Goal: Find specific page/section: Find specific page/section

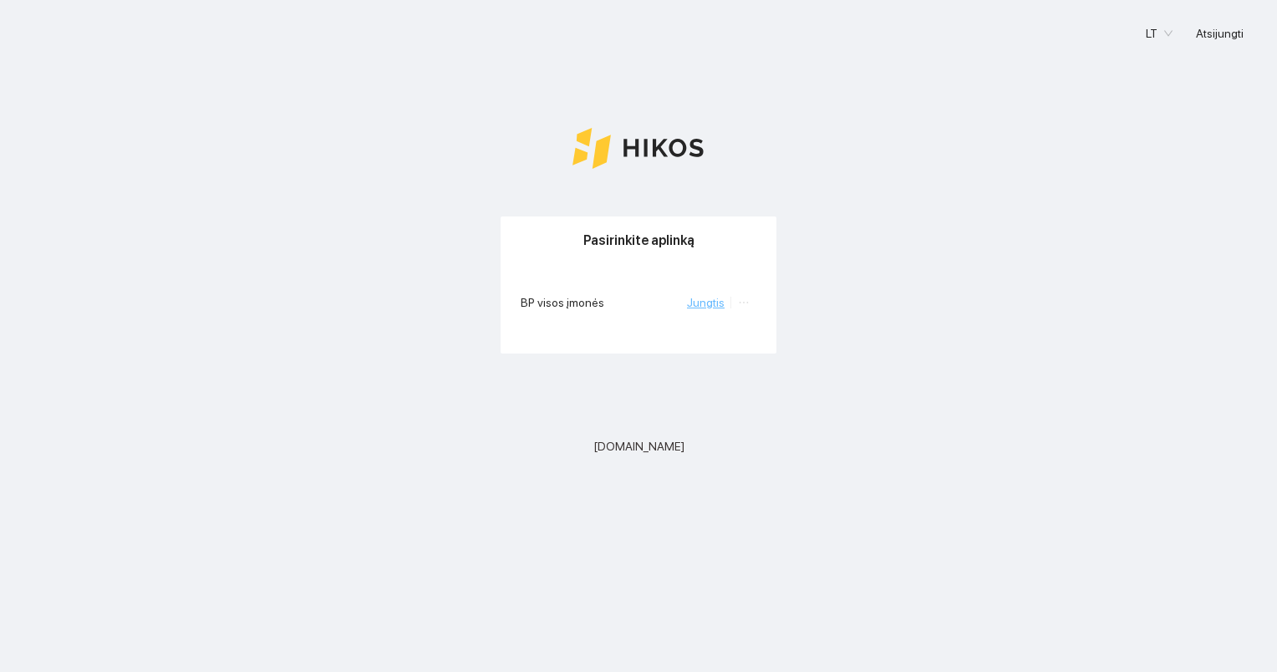
click at [709, 301] on link "Jungtis" at bounding box center [706, 302] width 38 height 13
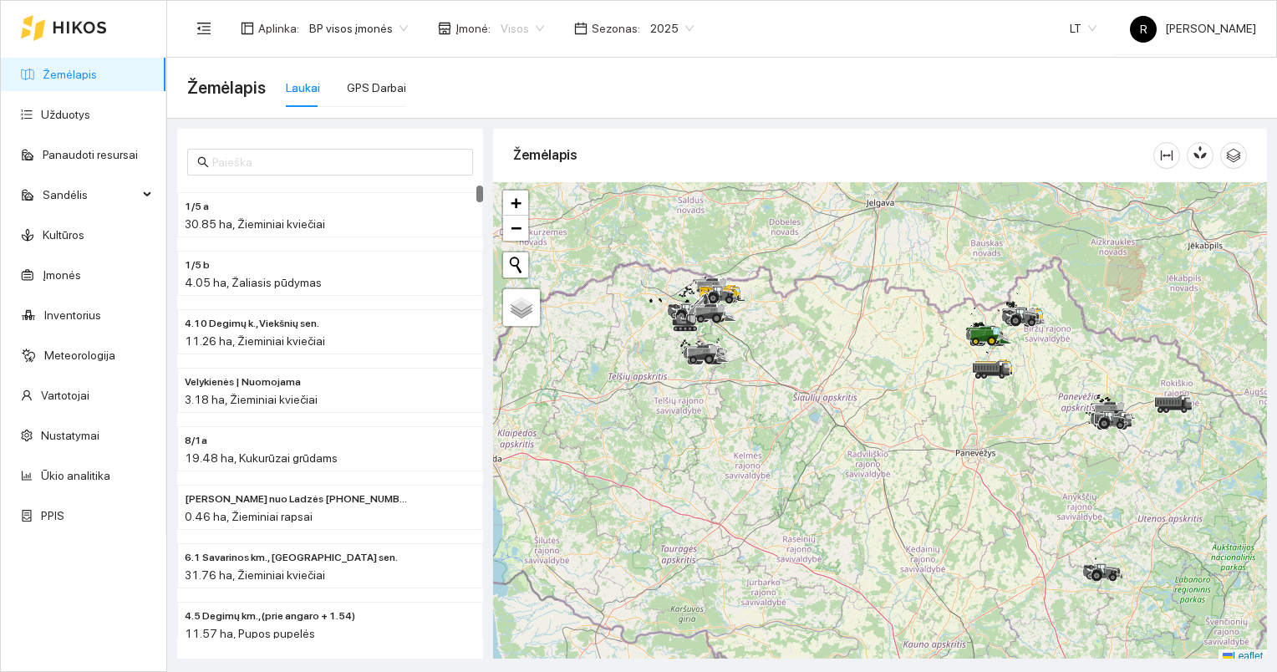
click at [528, 23] on span "Visos" at bounding box center [522, 28] width 43 height 25
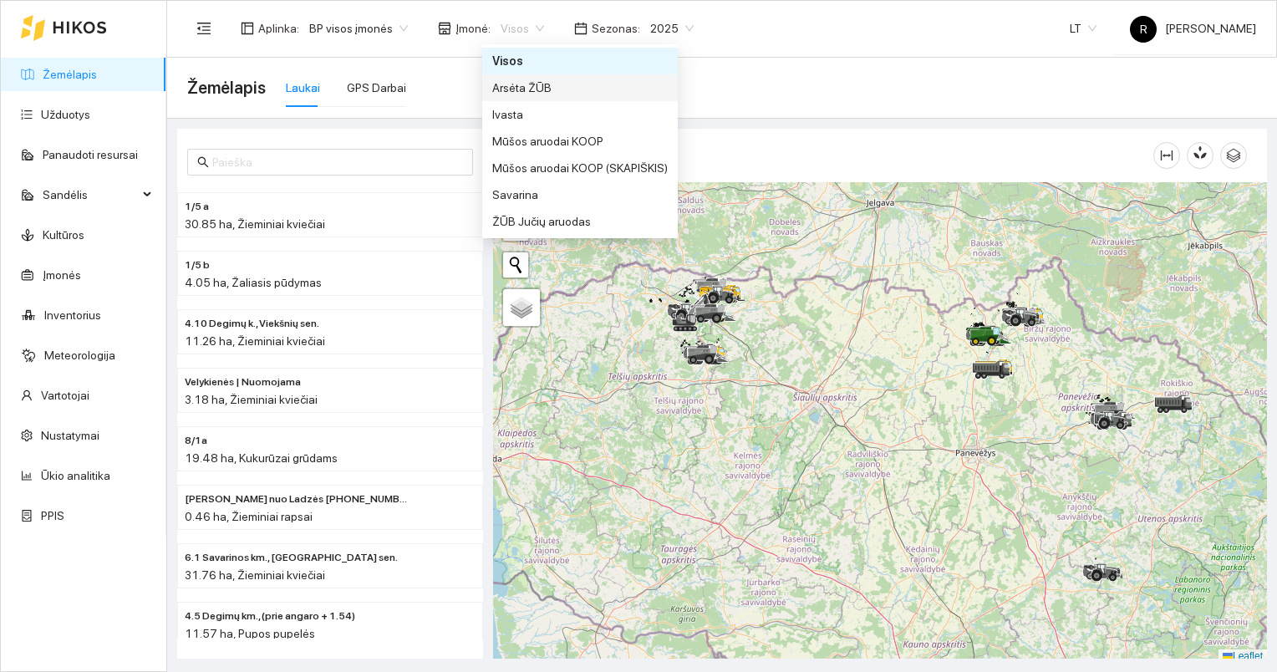
click at [518, 85] on div "Arsėta ŽŪB" at bounding box center [580, 88] width 176 height 18
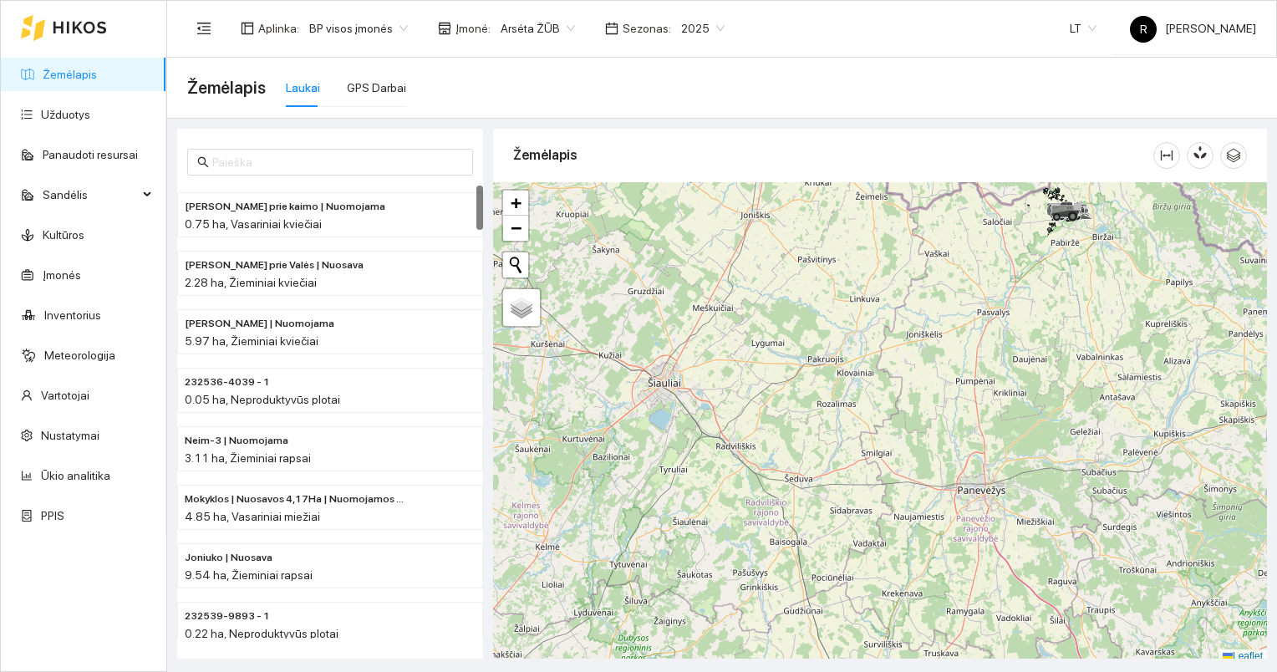
click at [52, 68] on link "Žemėlapis" at bounding box center [70, 74] width 54 height 13
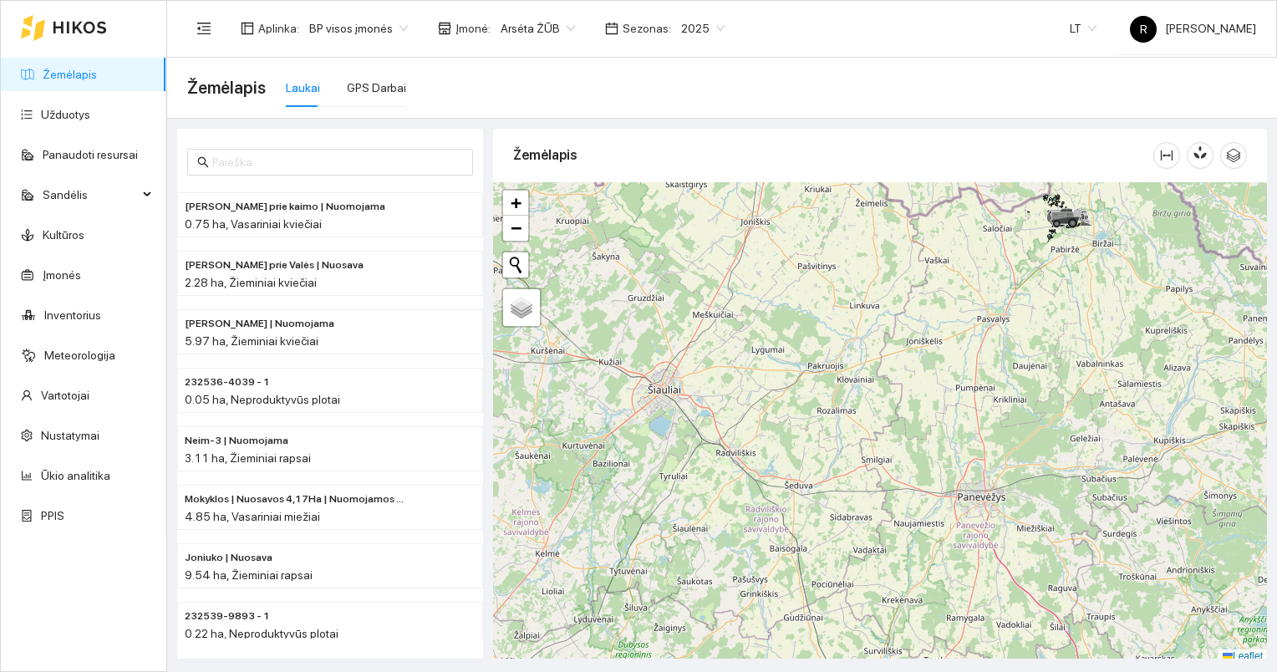
scroll to position [4, 0]
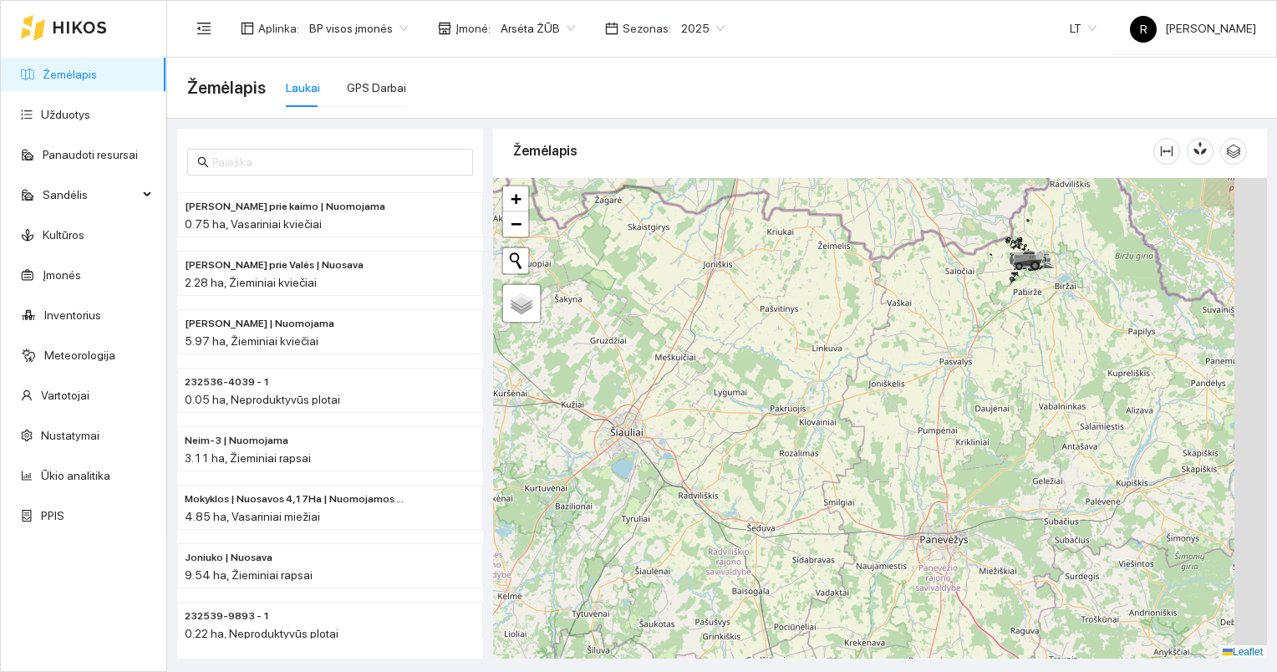
drag, startPoint x: 832, startPoint y: 261, endPoint x: 766, endPoint y: 361, distance: 119.6
click at [766, 361] on div at bounding box center [880, 418] width 774 height 481
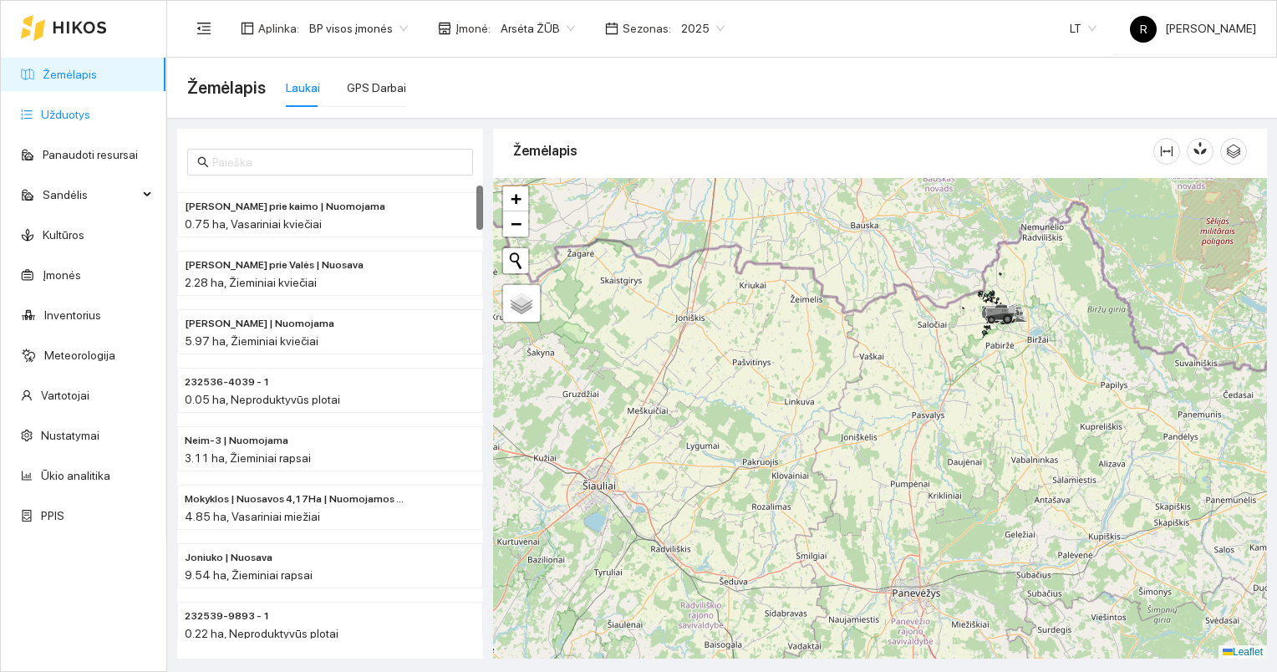
click at [75, 111] on link "Užduotys" at bounding box center [65, 114] width 49 height 13
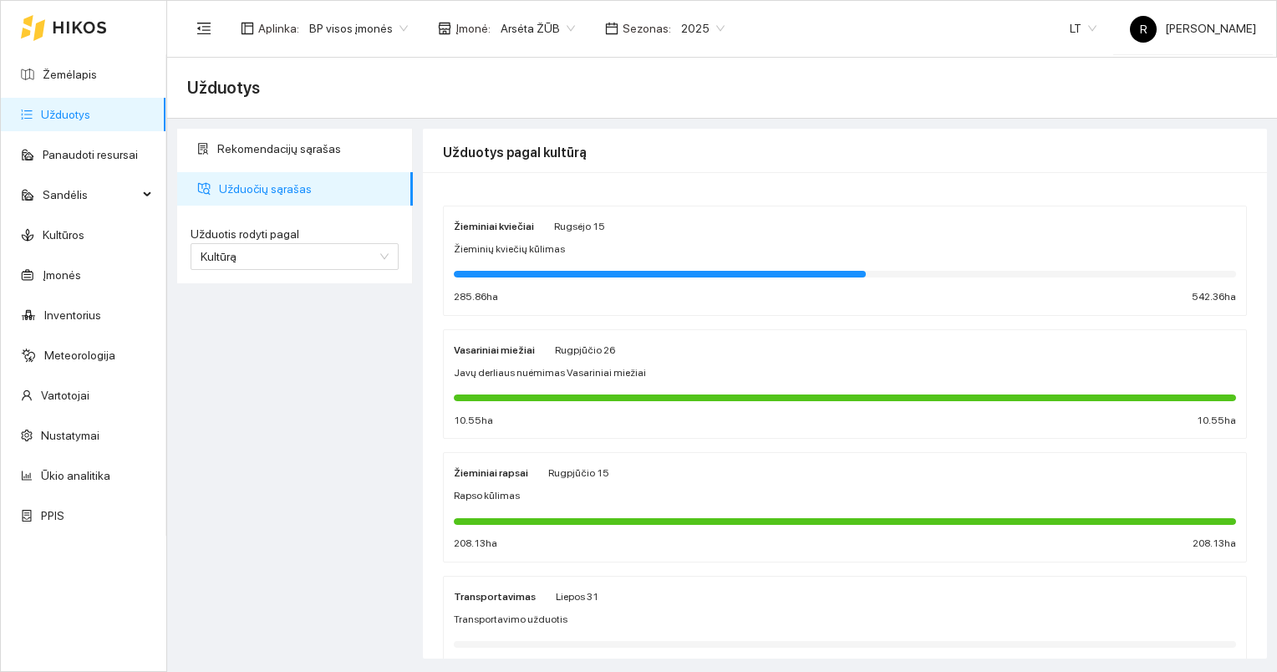
click at [560, 264] on div at bounding box center [845, 273] width 782 height 18
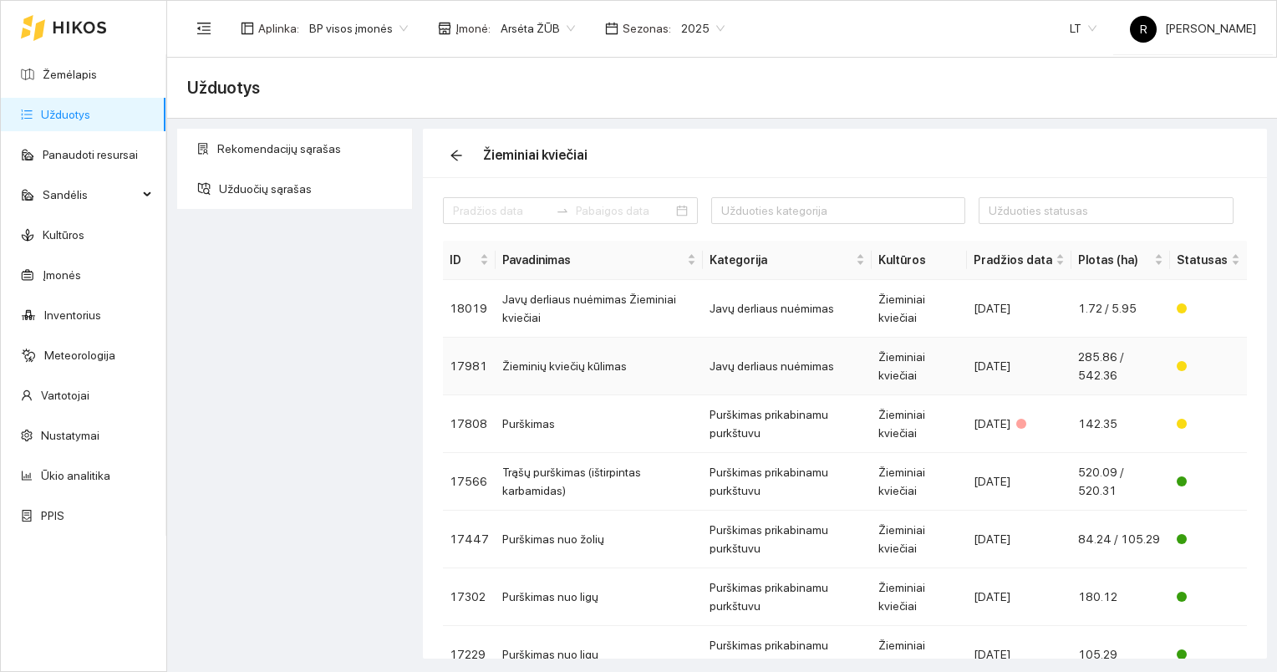
click at [578, 366] on td "Žieminių kviečių kūlimas" at bounding box center [599, 367] width 207 height 58
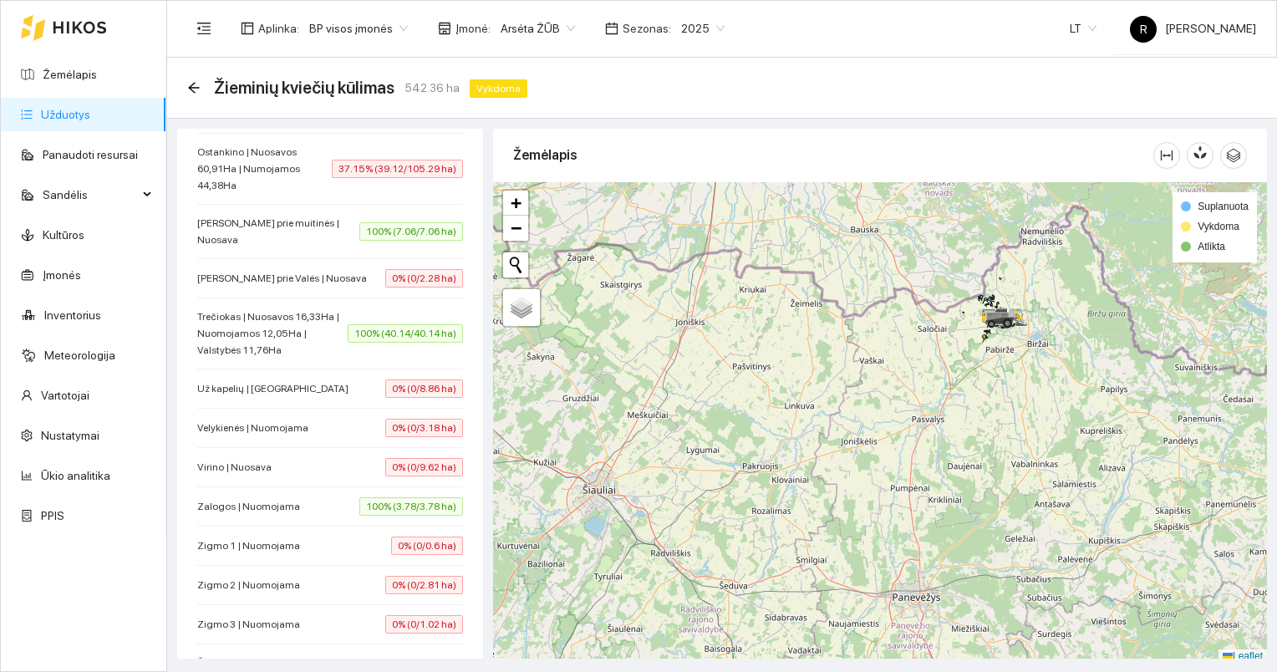
scroll to position [1337, 0]
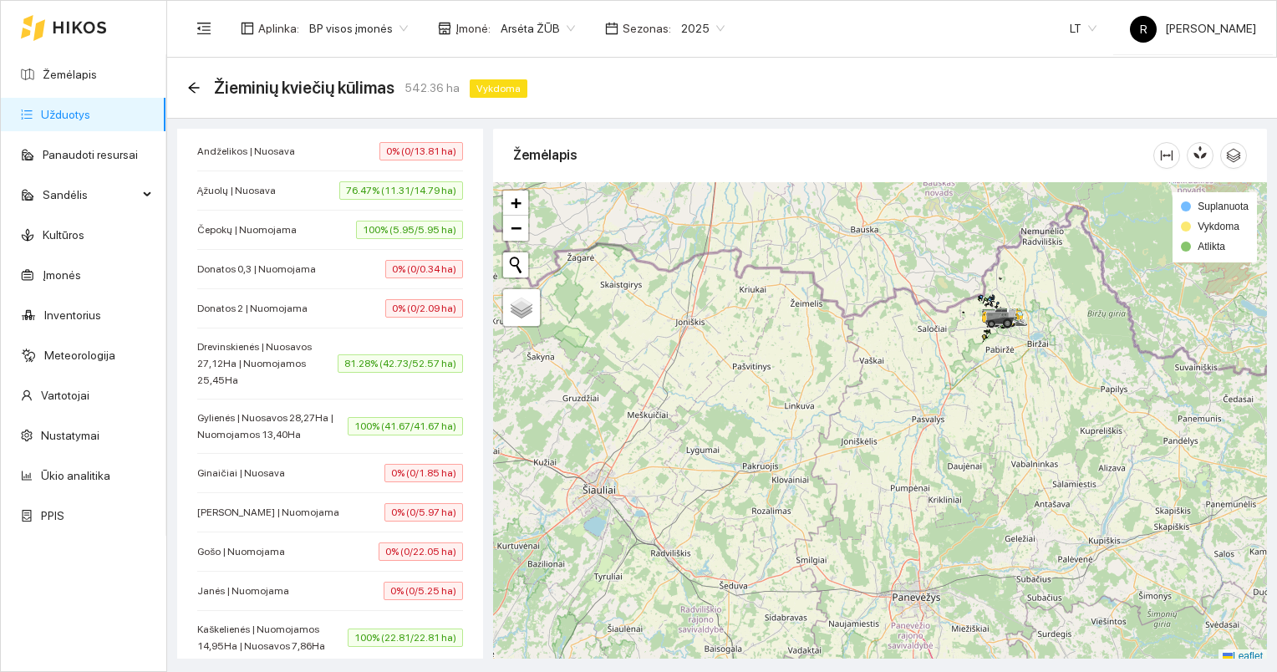
scroll to position [501, 0]
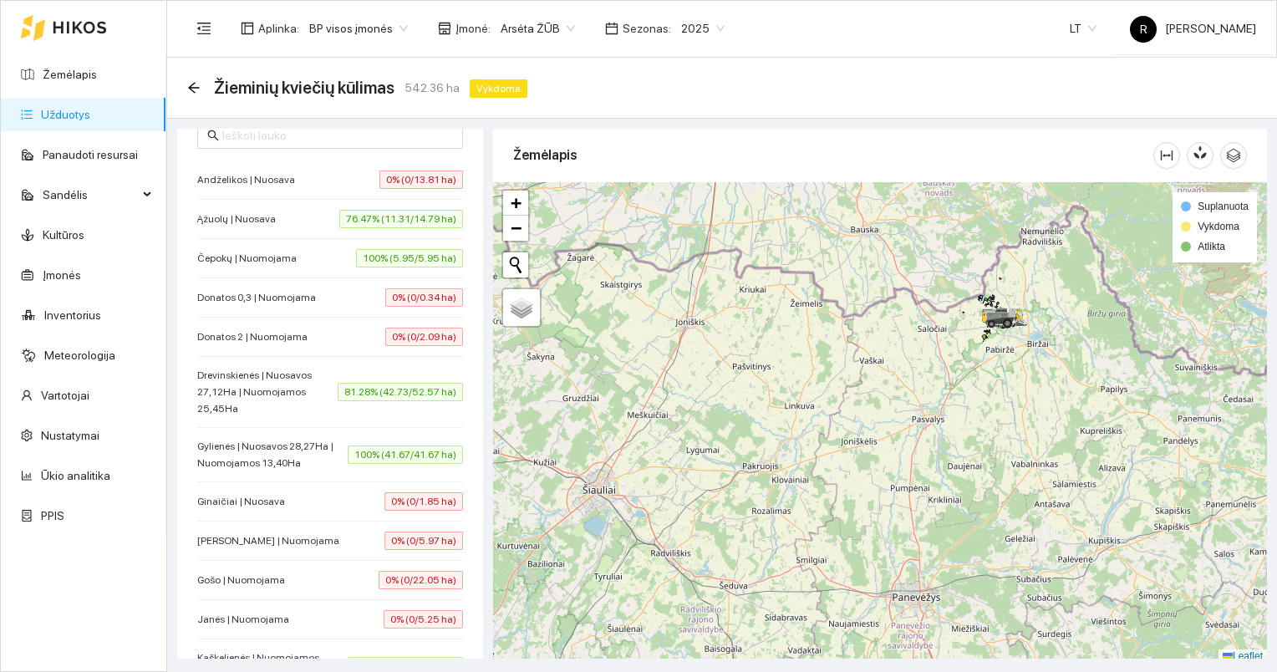
click at [560, 23] on span "Arsėta ŽŪB" at bounding box center [538, 28] width 74 height 25
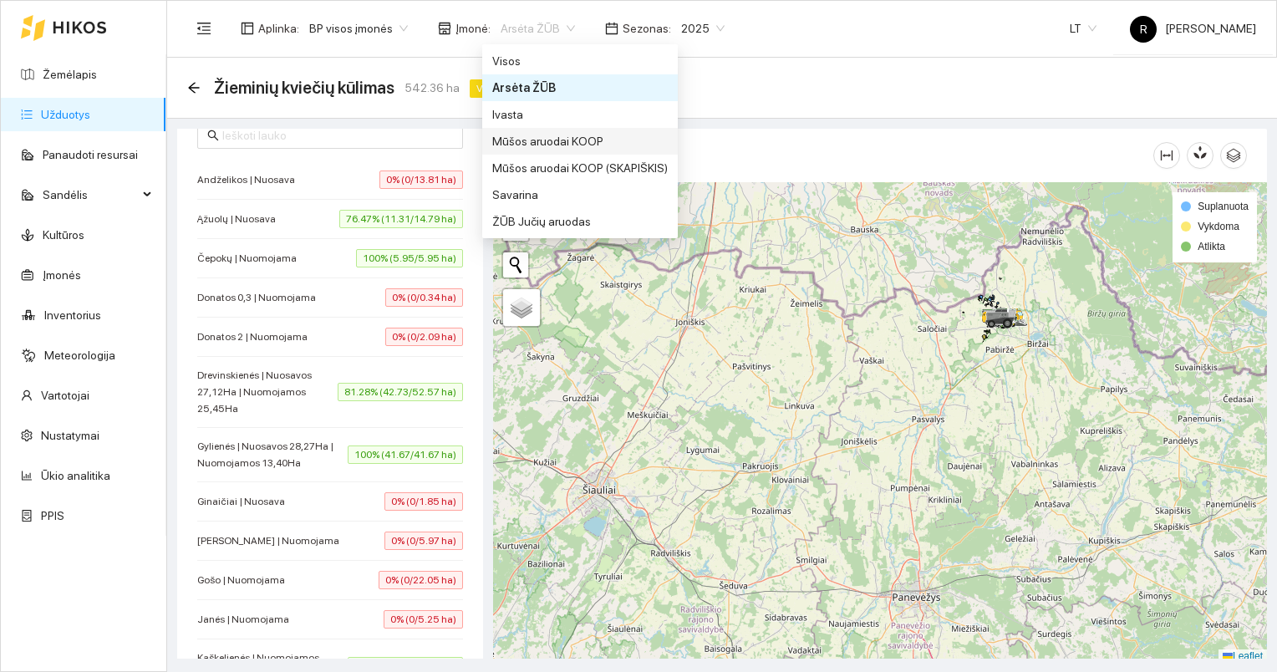
click at [536, 143] on div "Mūšos aruodai KOOP" at bounding box center [580, 141] width 176 height 18
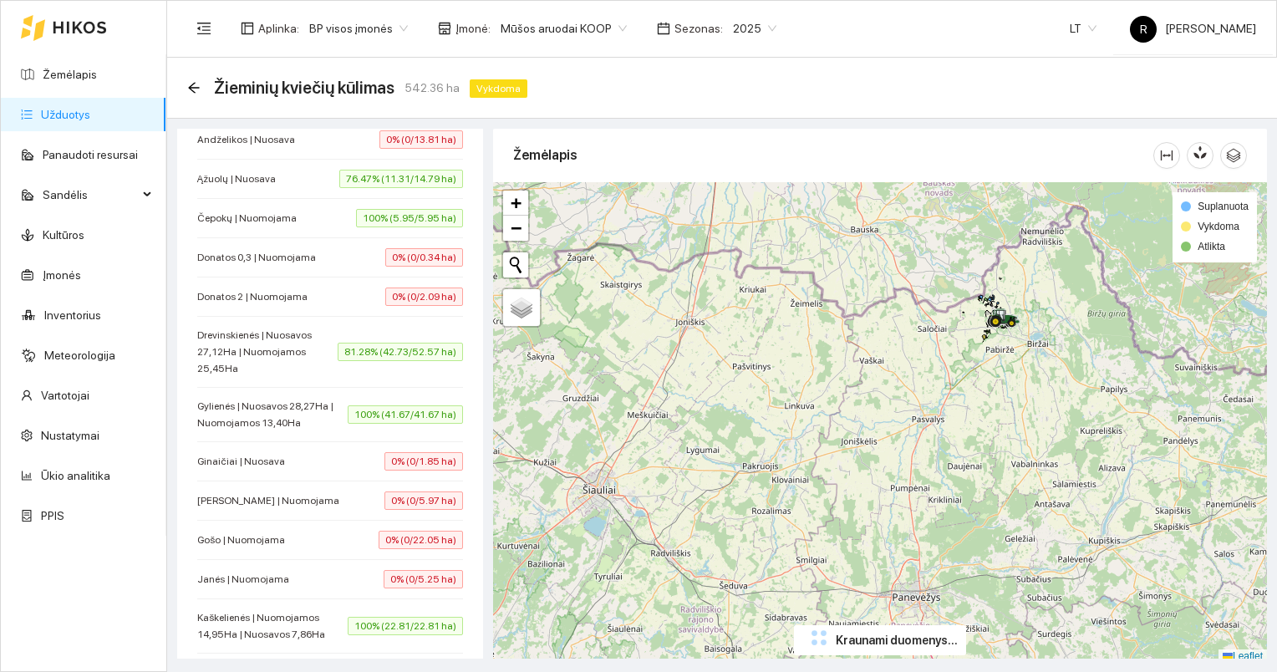
scroll to position [127, 0]
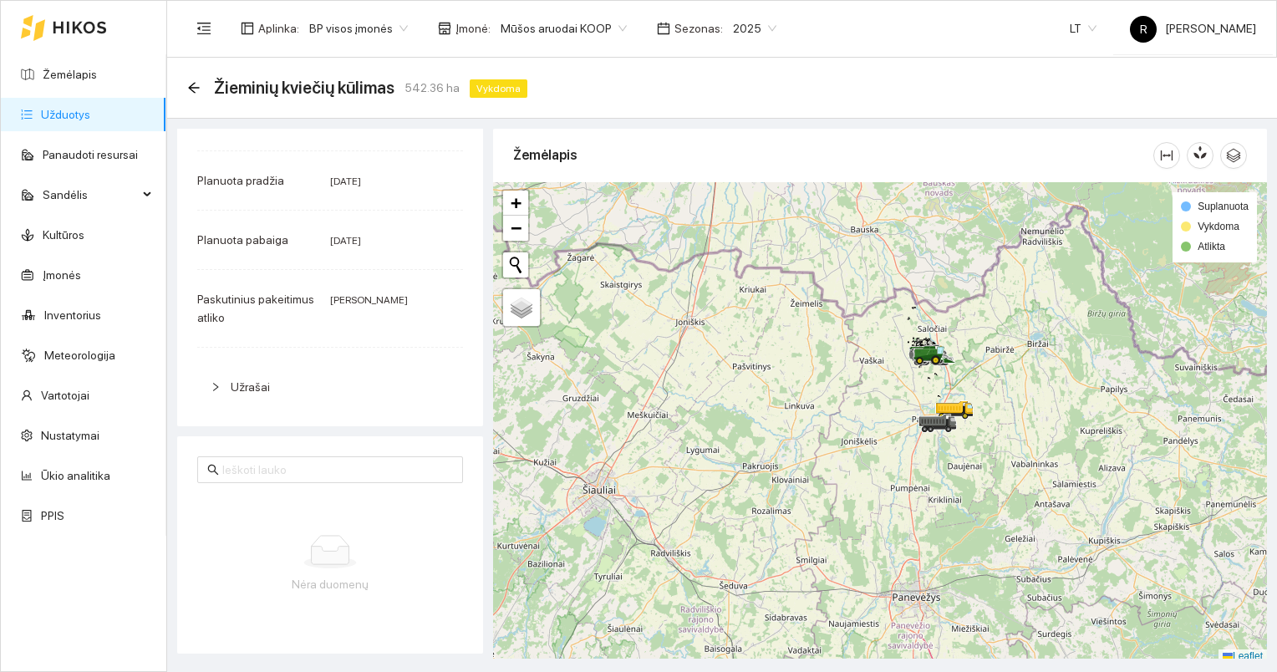
click at [64, 114] on link "Užduotys" at bounding box center [65, 114] width 49 height 13
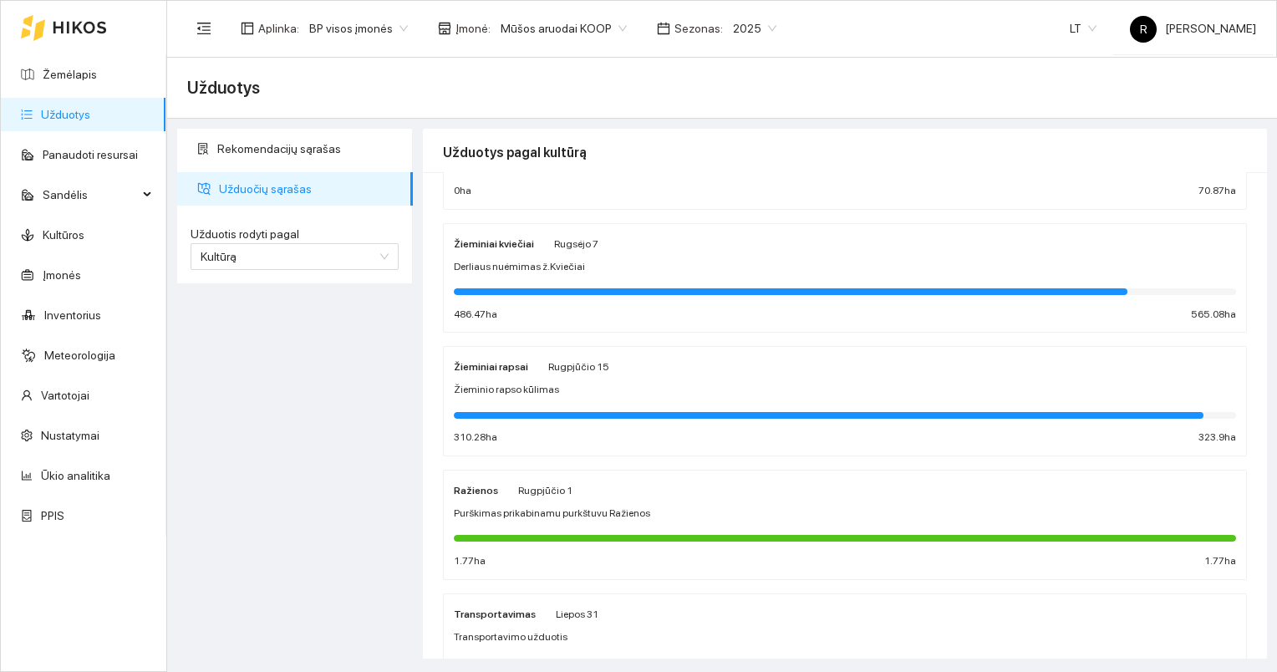
scroll to position [84, 0]
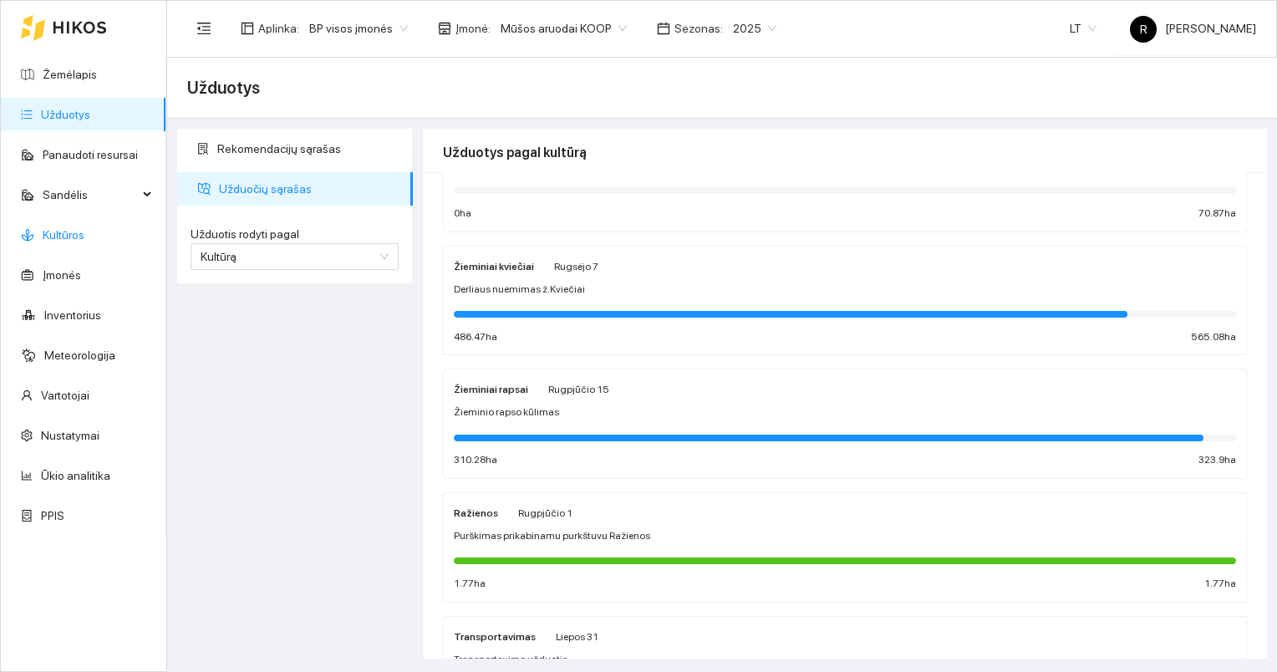
click at [69, 232] on link "Kultūros" at bounding box center [64, 234] width 42 height 13
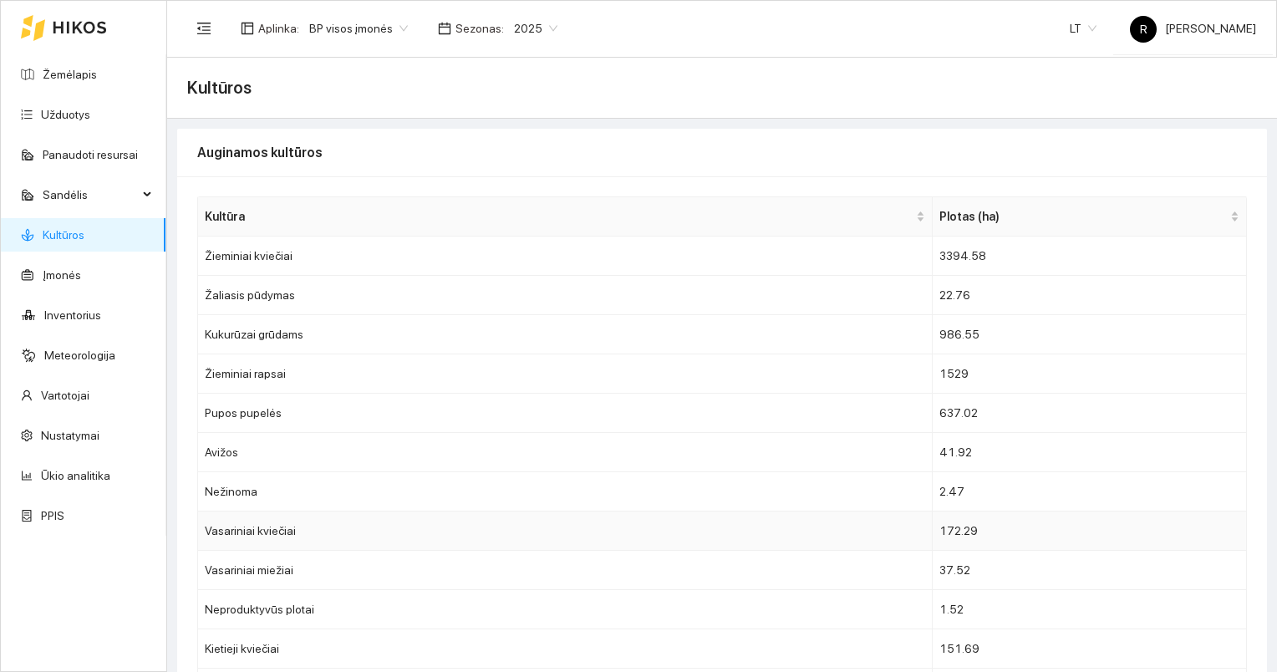
click at [280, 532] on td "Vasariniai kviečiai" at bounding box center [565, 530] width 735 height 39
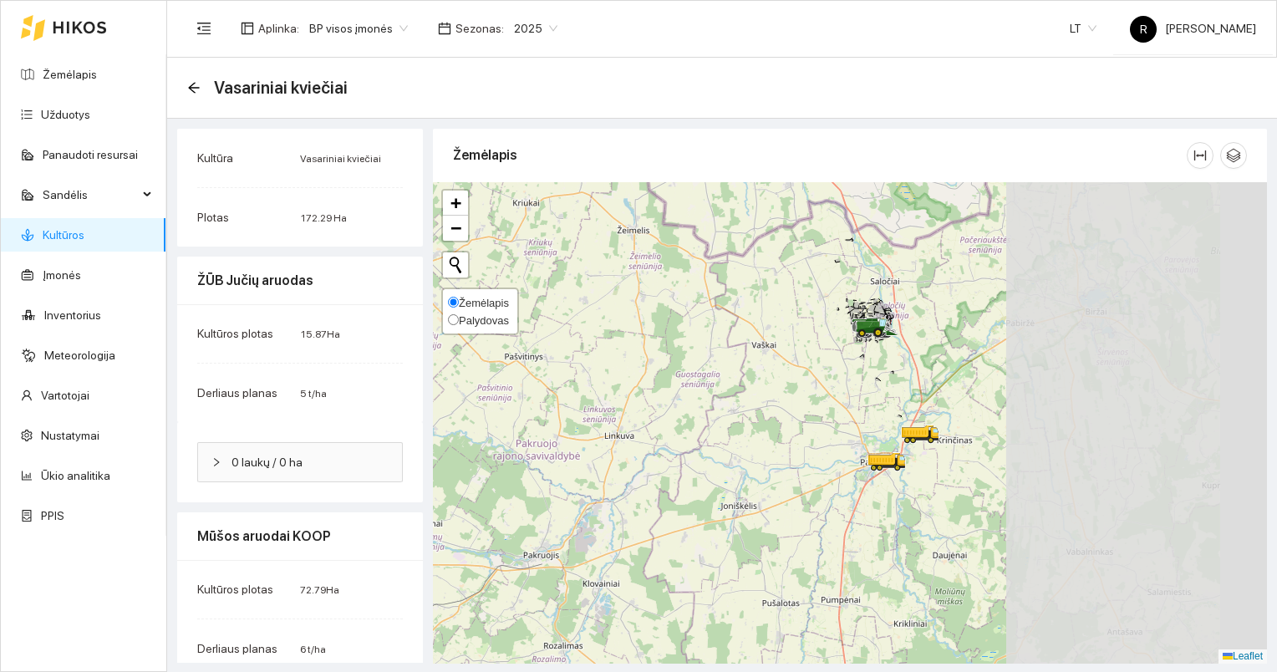
drag, startPoint x: 875, startPoint y: 393, endPoint x: 451, endPoint y: 313, distance: 431.3
click at [423, 312] on div "Kultūra Vasariniai kviečiai Plotas 172.29 Ha ŽŪB Jučių aruodas Kultūros plotas …" at bounding box center [722, 396] width 1090 height 534
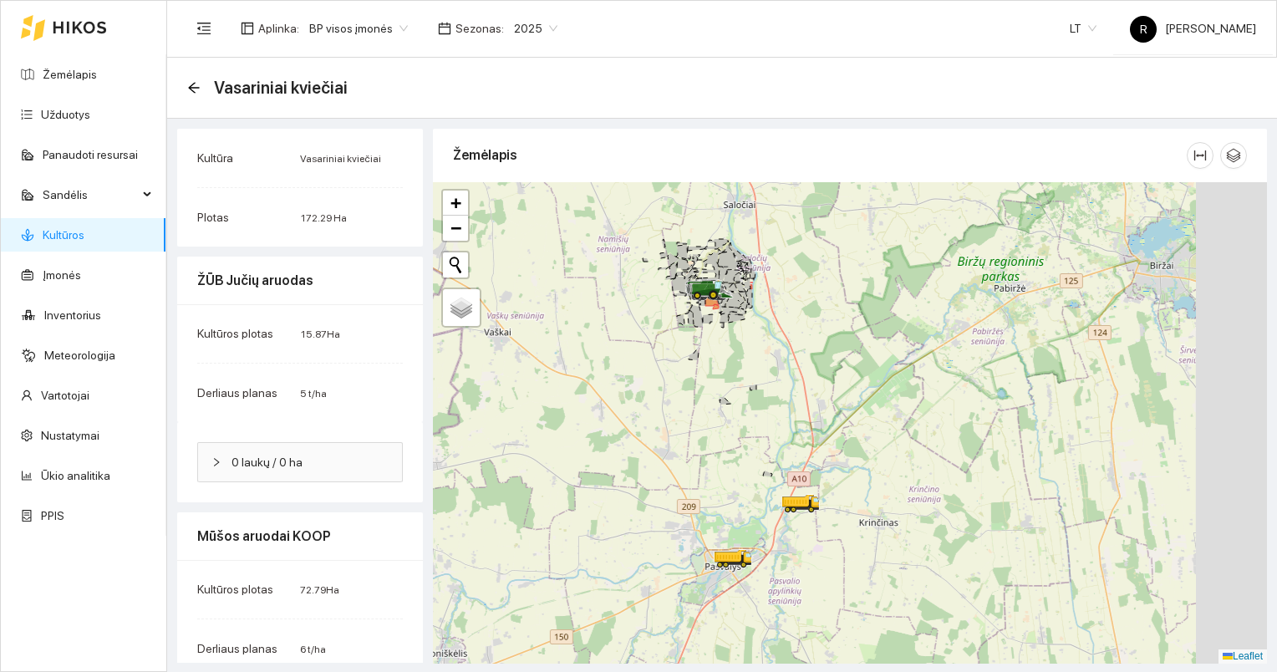
drag, startPoint x: 832, startPoint y: 327, endPoint x: 717, endPoint y: 325, distance: 115.3
click at [717, 325] on div at bounding box center [850, 422] width 834 height 481
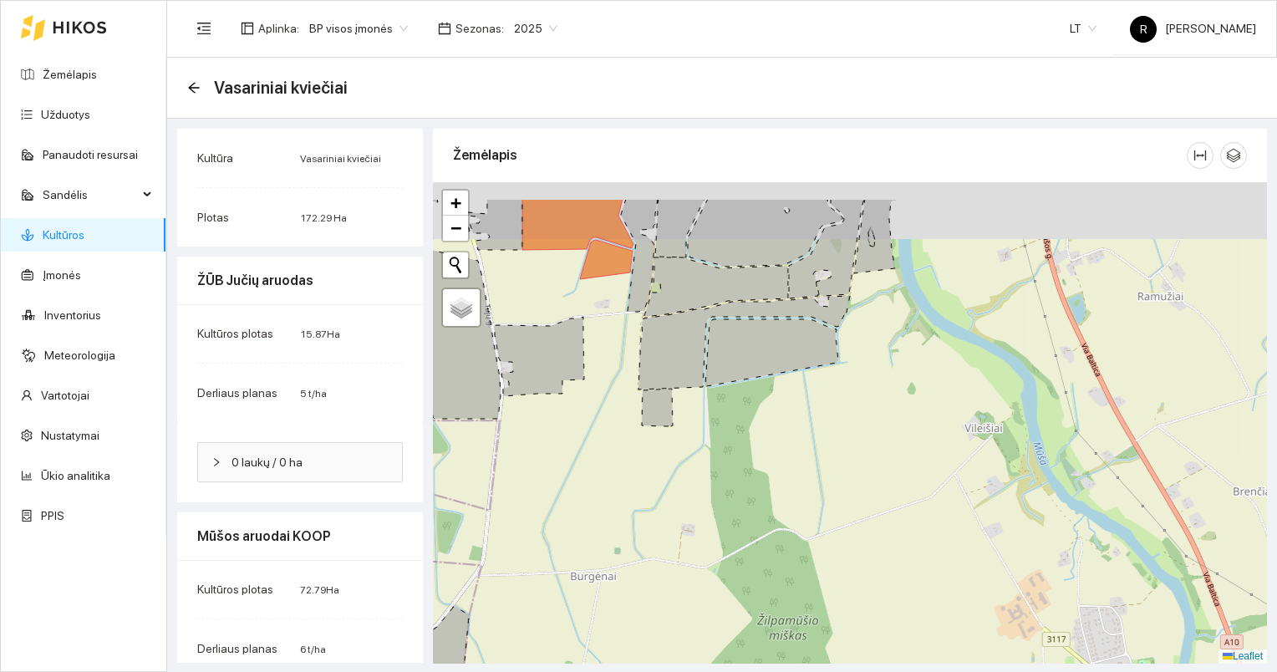
drag, startPoint x: 634, startPoint y: 277, endPoint x: 817, endPoint y: 478, distance: 271.5
click at [819, 389] on icon at bounding box center [744, 343] width 211 height 94
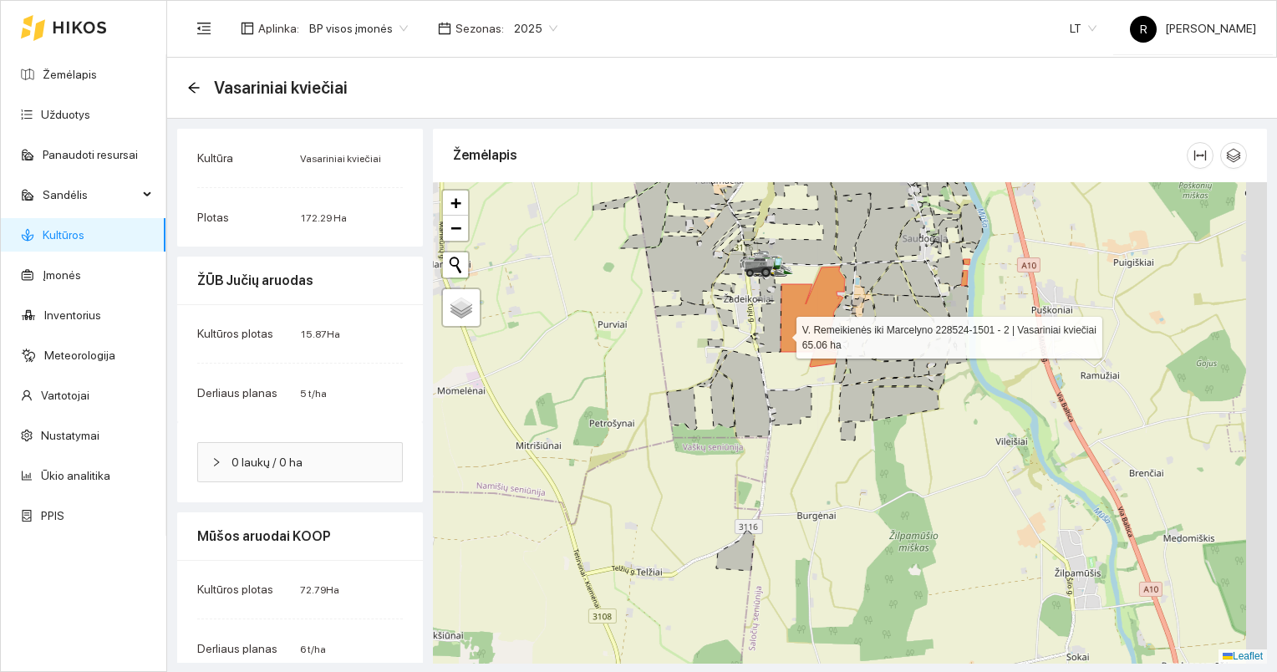
drag, startPoint x: 803, startPoint y: 306, endPoint x: 715, endPoint y: 405, distance: 132.6
click at [781, 352] on icon at bounding box center [813, 309] width 64 height 85
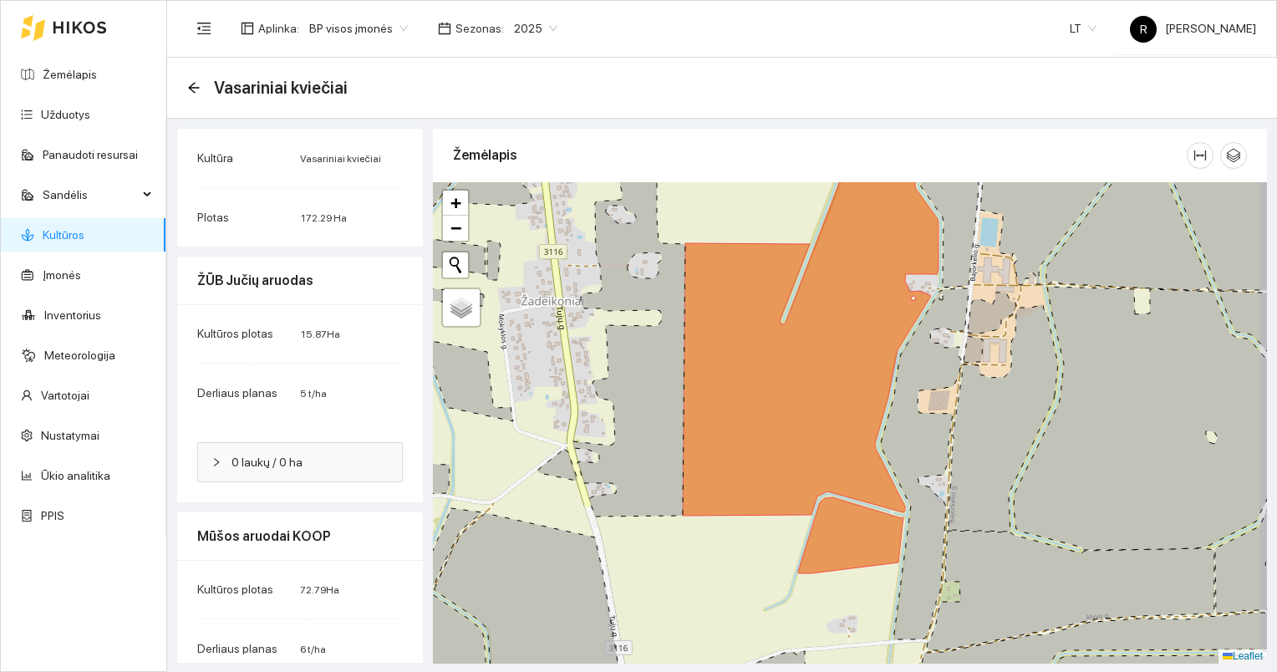
click at [746, 371] on icon at bounding box center [811, 344] width 256 height 343
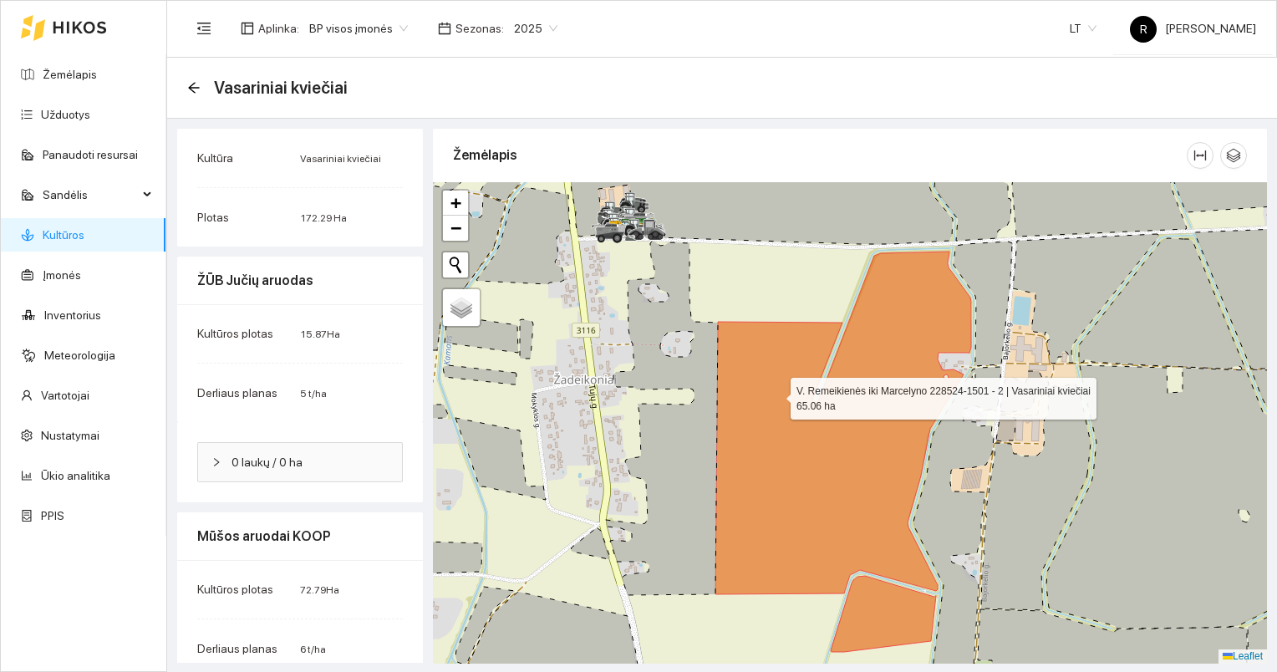
click at [776, 394] on icon at bounding box center [843, 423] width 256 height 343
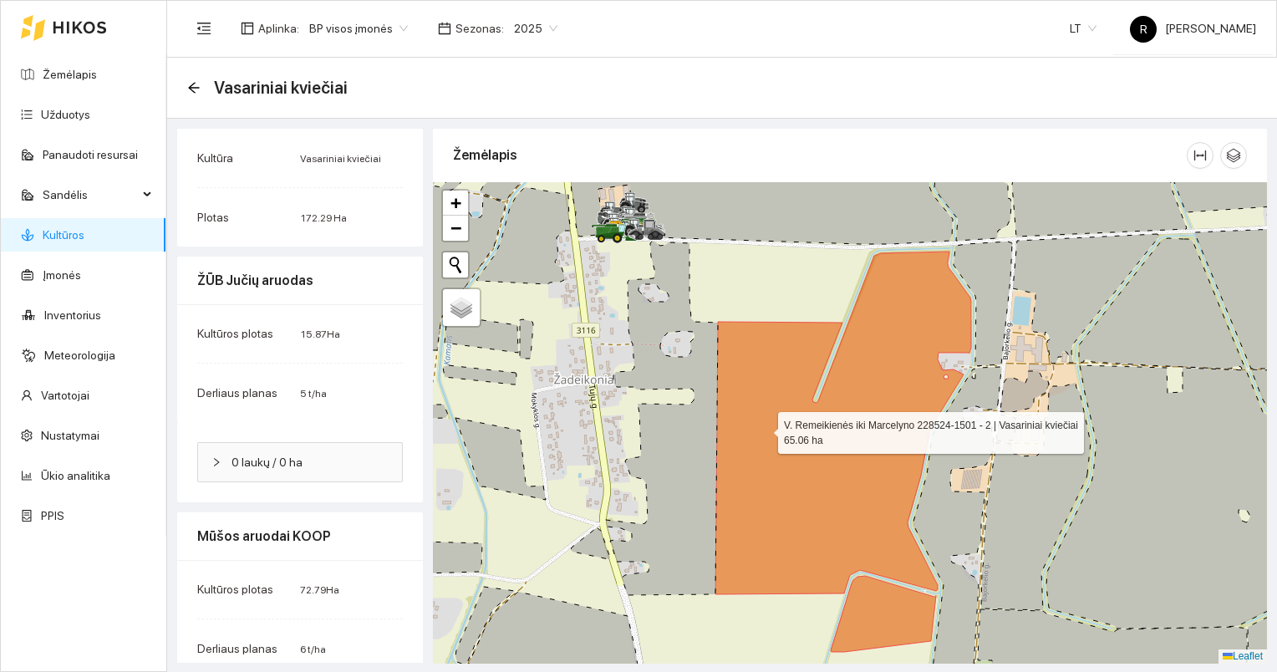
drag, startPoint x: 776, startPoint y: 394, endPoint x: 763, endPoint y: 429, distance: 36.5
click at [763, 429] on icon at bounding box center [843, 423] width 256 height 343
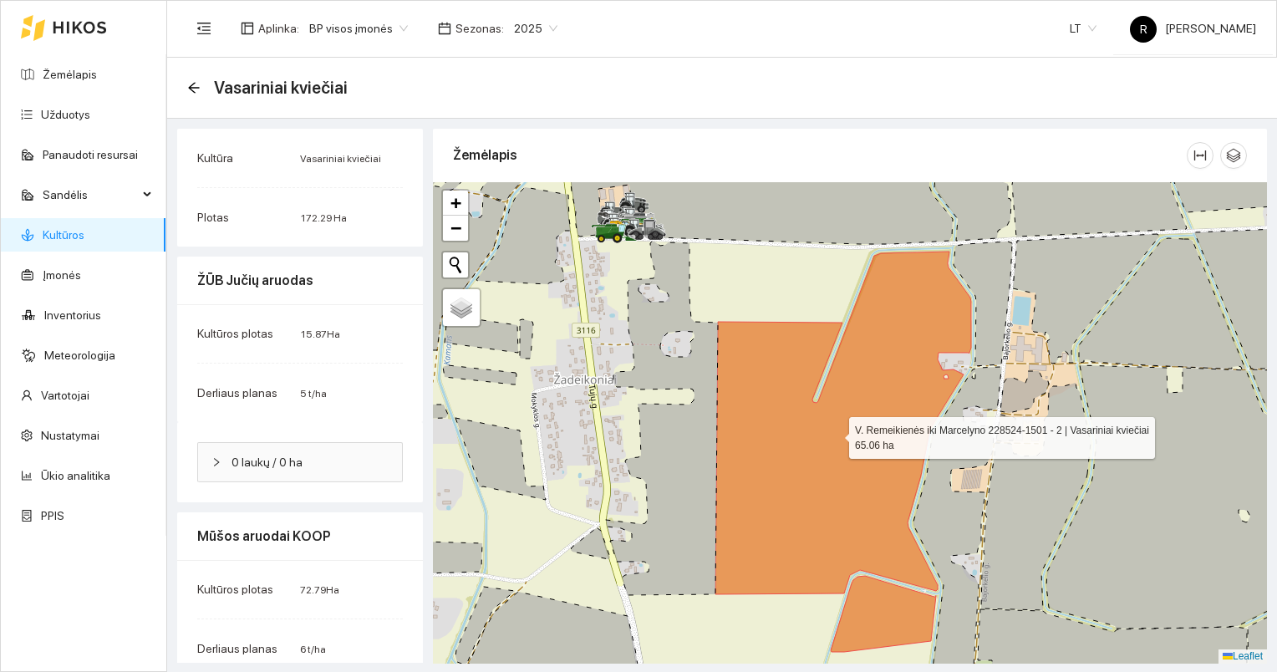
click at [763, 429] on icon at bounding box center [843, 423] width 256 height 343
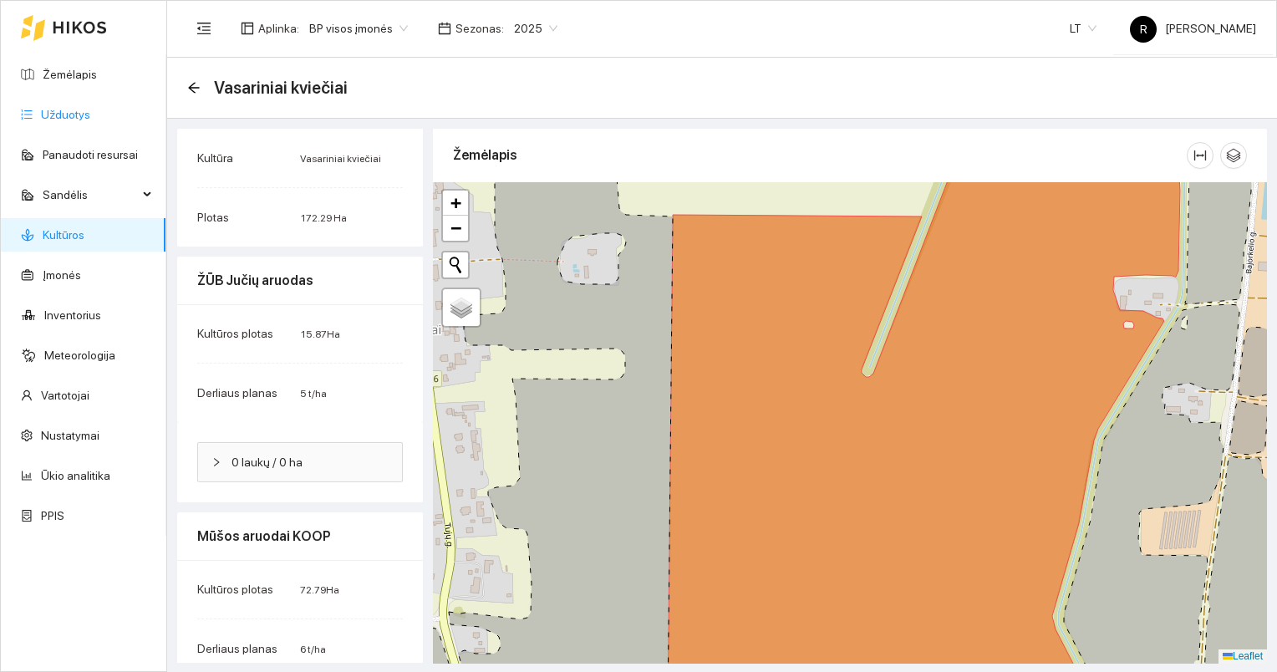
click at [77, 115] on link "Užduotys" at bounding box center [65, 114] width 49 height 13
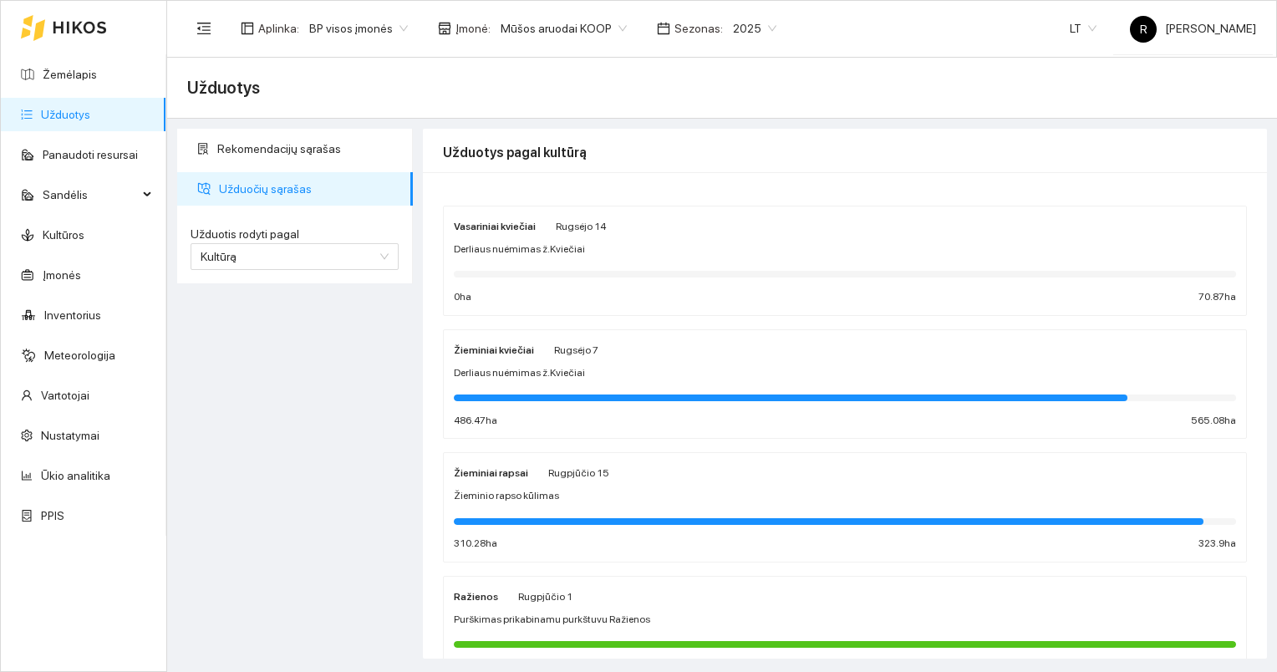
click at [511, 226] on strong "Vasariniai kviečiai" at bounding box center [495, 227] width 82 height 12
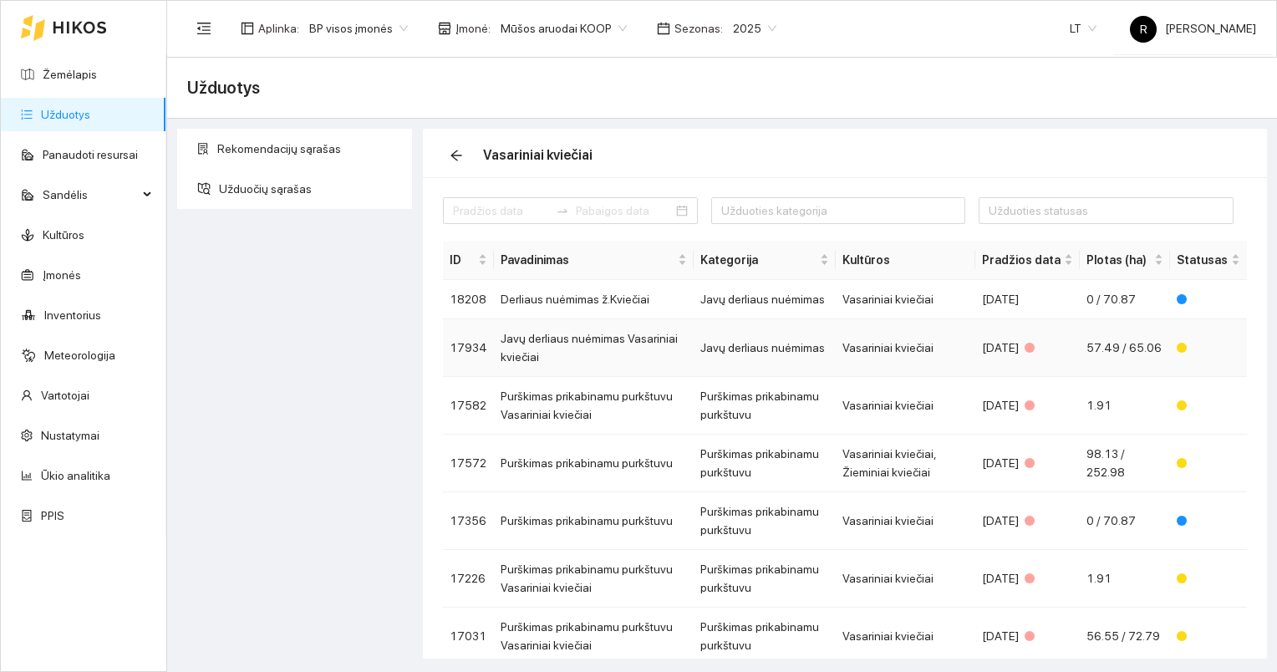
click at [578, 340] on td "Javų derliaus nuėmimas Vasariniai kviečiai" at bounding box center [594, 348] width 200 height 58
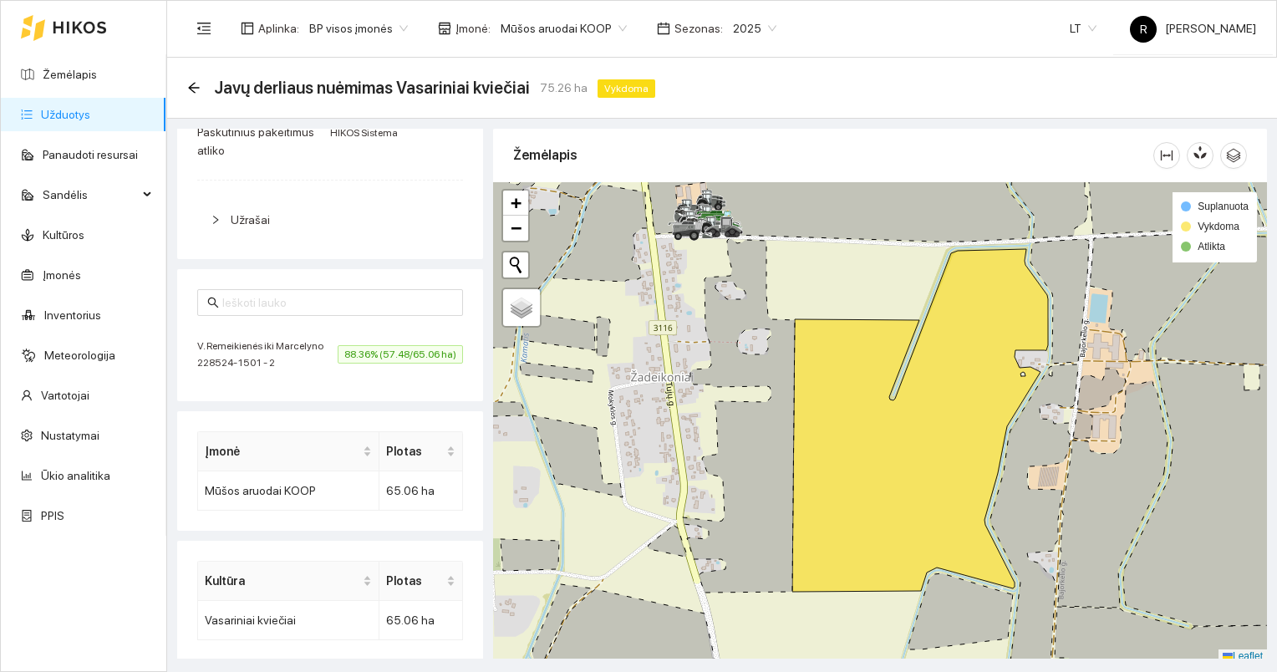
scroll to position [356, 0]
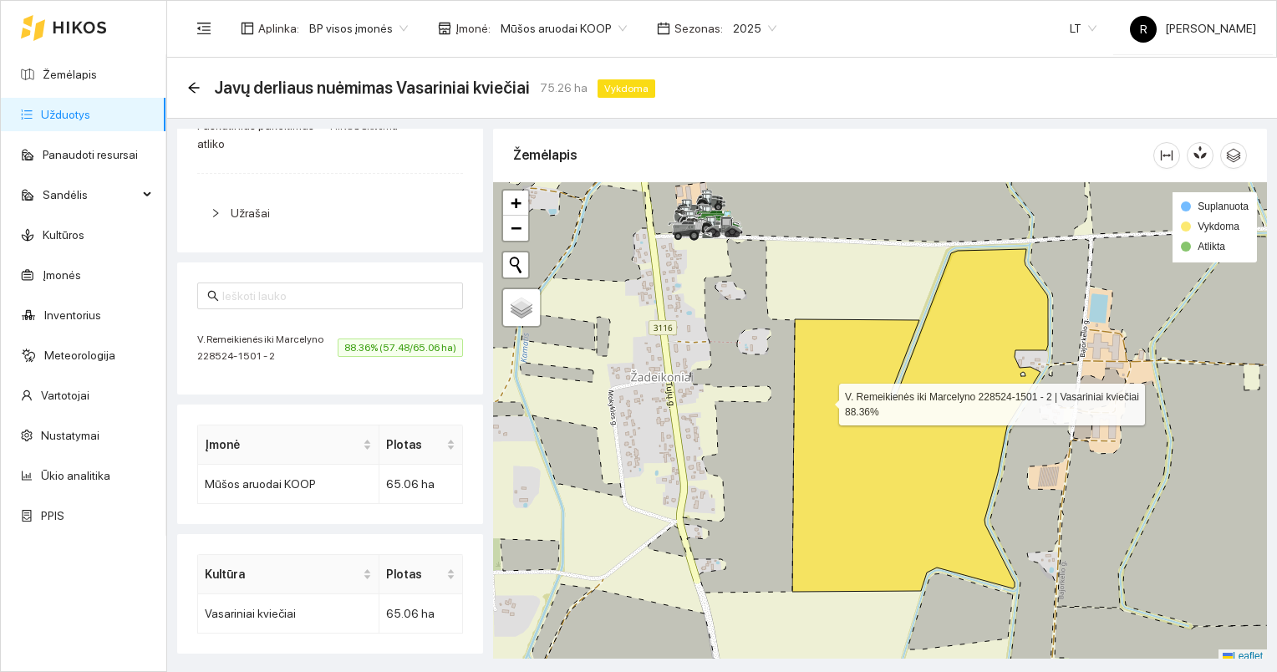
click at [824, 400] on icon at bounding box center [920, 420] width 256 height 343
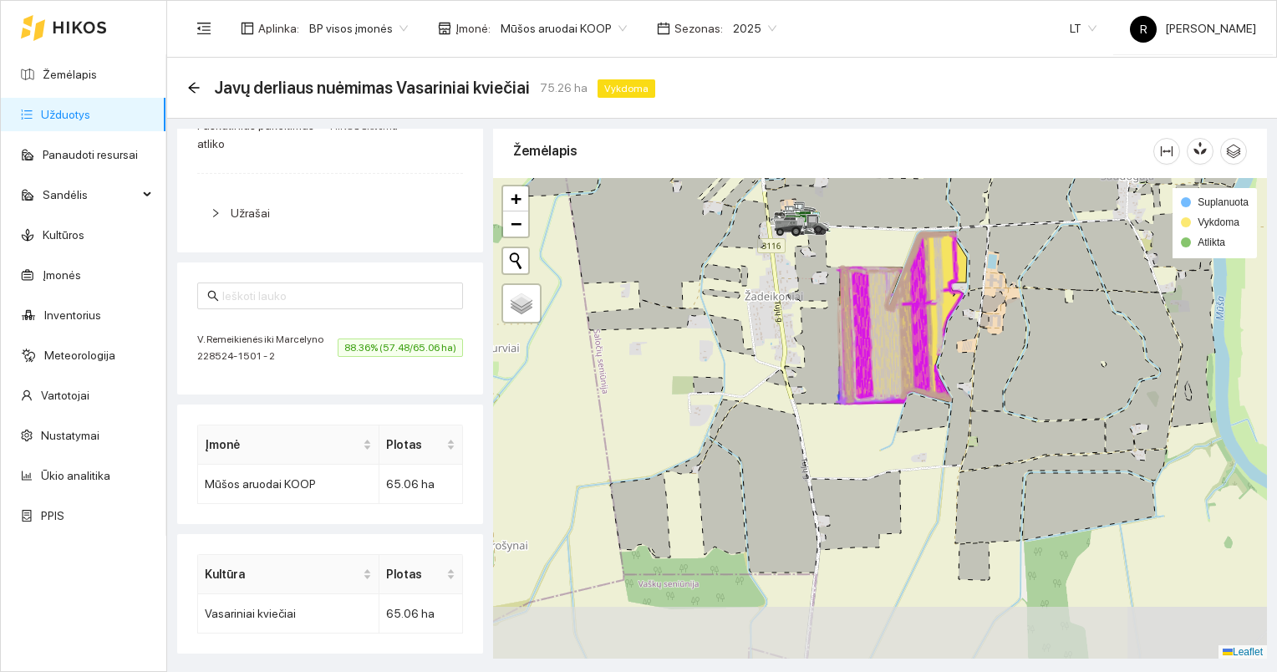
drag, startPoint x: 913, startPoint y: 425, endPoint x: 894, endPoint y: 301, distance: 125.9
click at [894, 301] on icon at bounding box center [917, 318] width 65 height 166
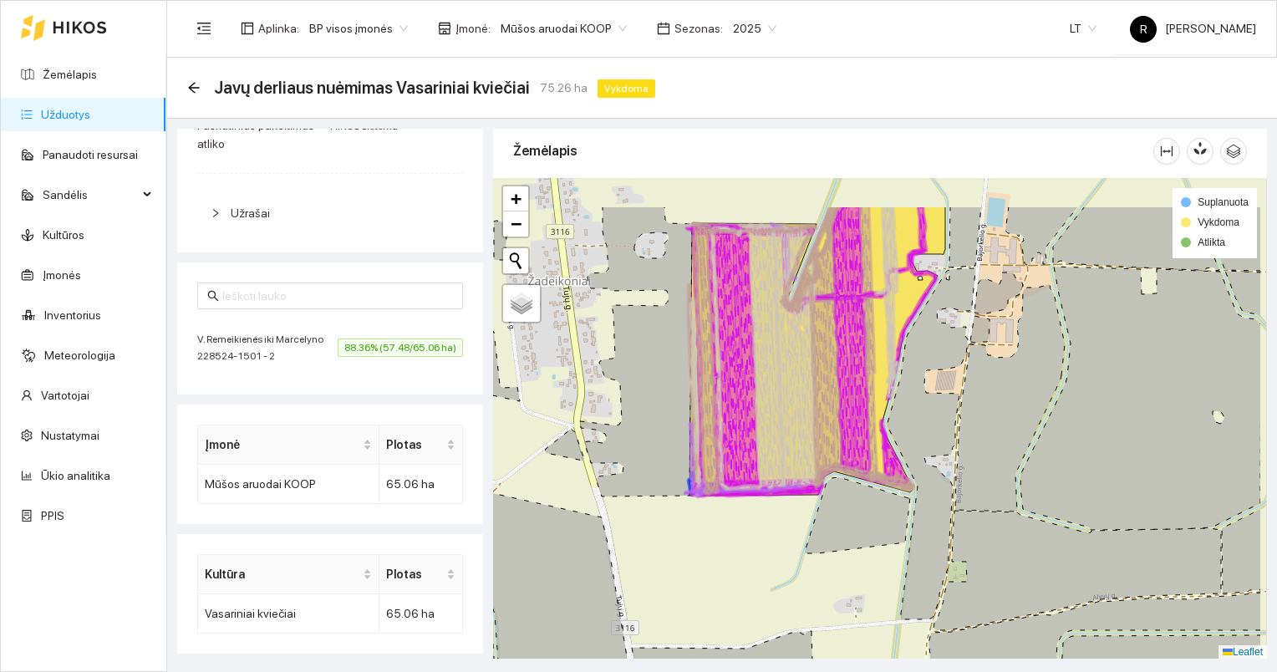
drag, startPoint x: 884, startPoint y: 312, endPoint x: 797, endPoint y: 394, distance: 120.0
click at [797, 394] on icon at bounding box center [795, 357] width 47 height 262
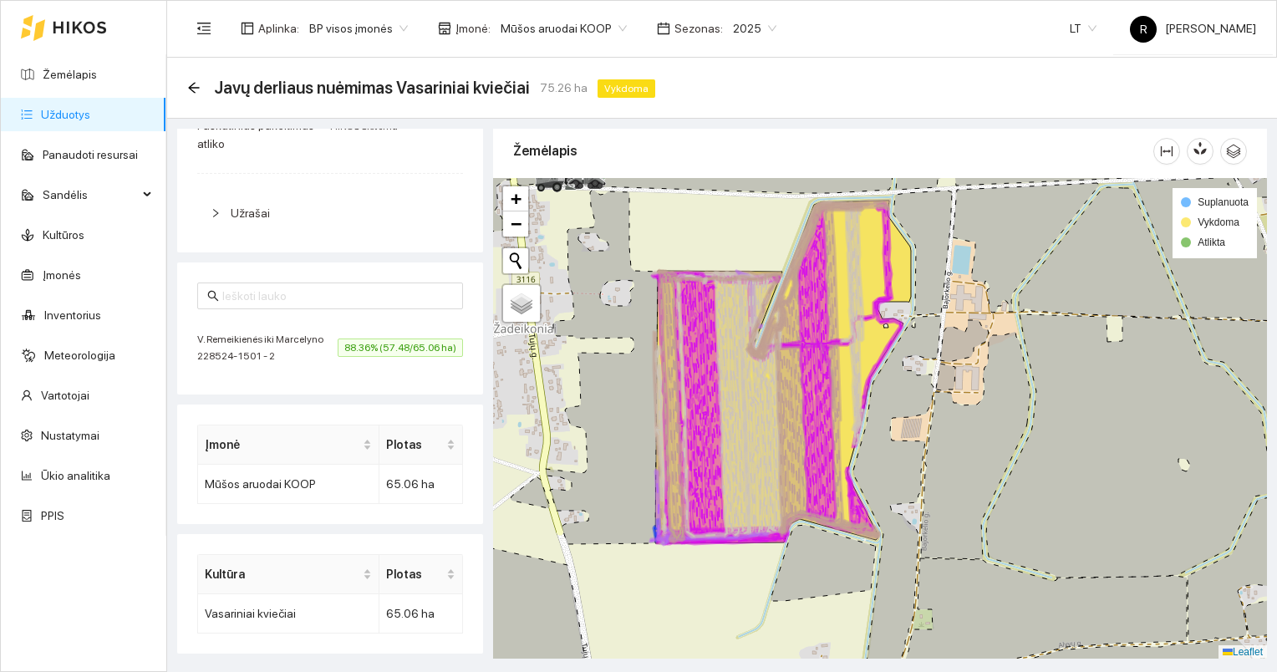
drag, startPoint x: 883, startPoint y: 330, endPoint x: 852, endPoint y: 374, distance: 53.8
click at [852, 374] on icon at bounding box center [817, 323] width 85 height 242
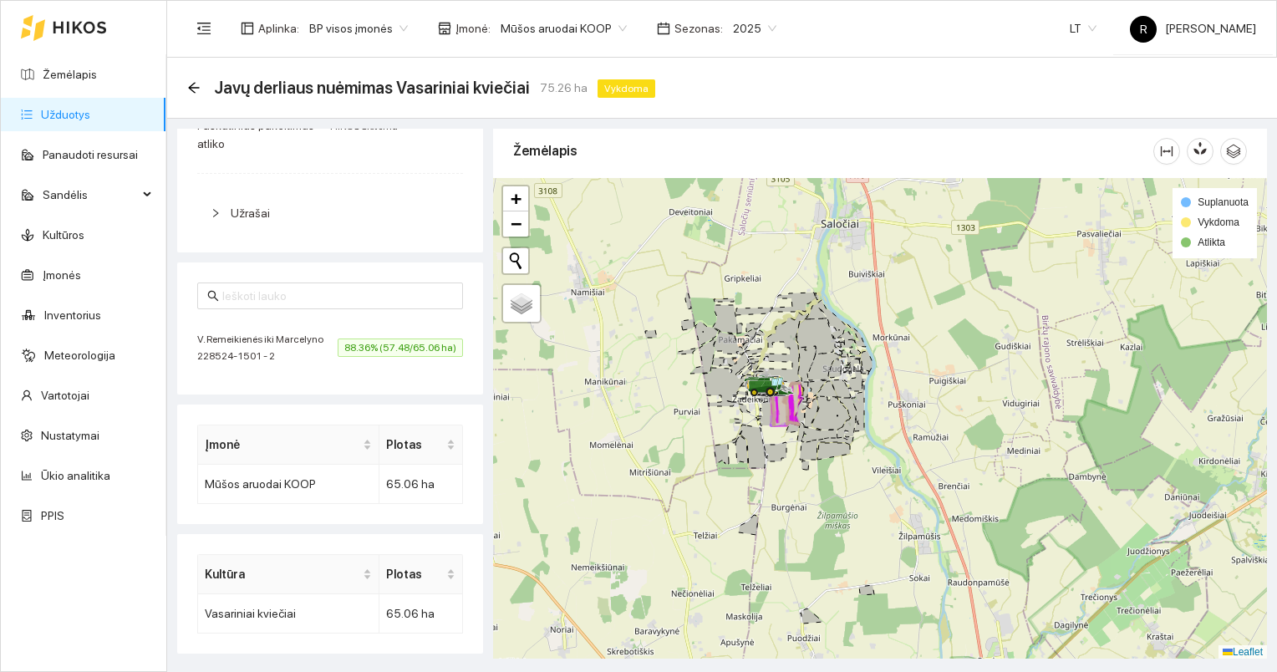
drag, startPoint x: 896, startPoint y: 307, endPoint x: 834, endPoint y: 359, distance: 80.7
click at [834, 359] on icon at bounding box center [824, 367] width 32 height 28
